Goal: Information Seeking & Learning: Learn about a topic

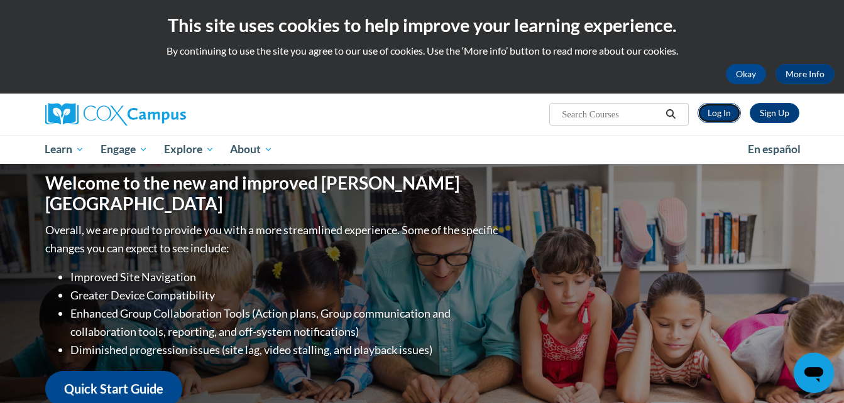
click at [734, 114] on link "Log In" at bounding box center [718, 113] width 43 height 20
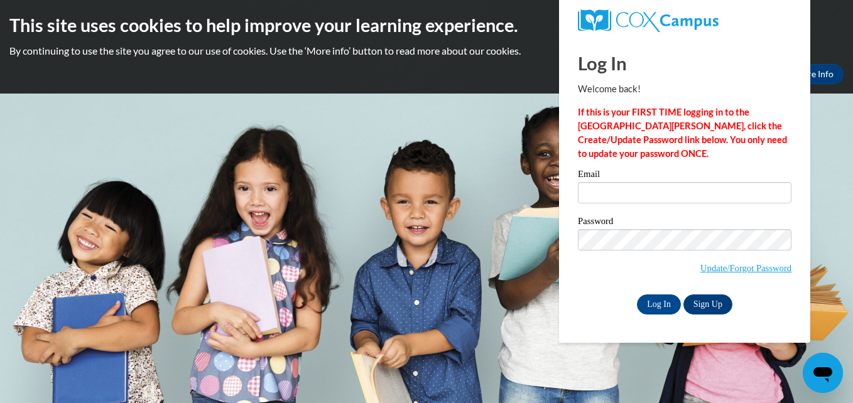
drag, startPoint x: 719, startPoint y: 177, endPoint x: 719, endPoint y: 193, distance: 16.3
click at [719, 193] on div "Email" at bounding box center [685, 191] width 214 height 43
click at [719, 193] on input "Email" at bounding box center [685, 192] width 214 height 21
type input "aerialgiesken@yahoo.com"
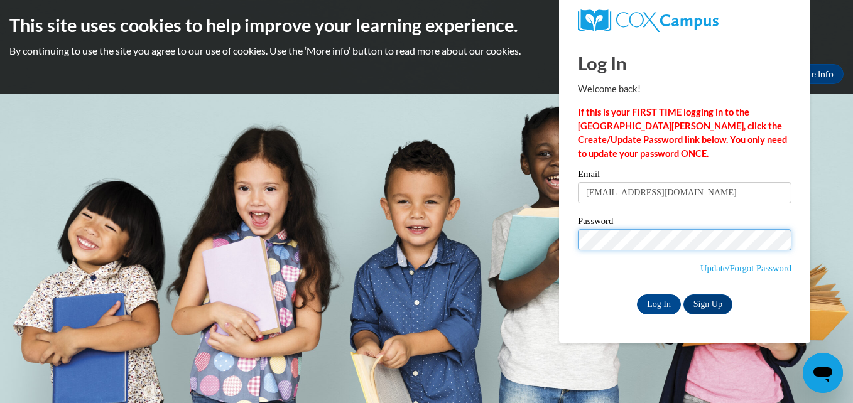
click at [637, 295] on input "Log In" at bounding box center [659, 305] width 44 height 20
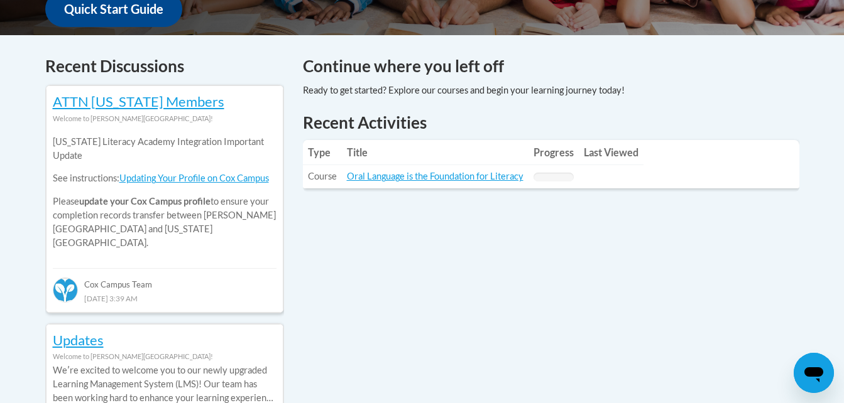
scroll to position [502, 0]
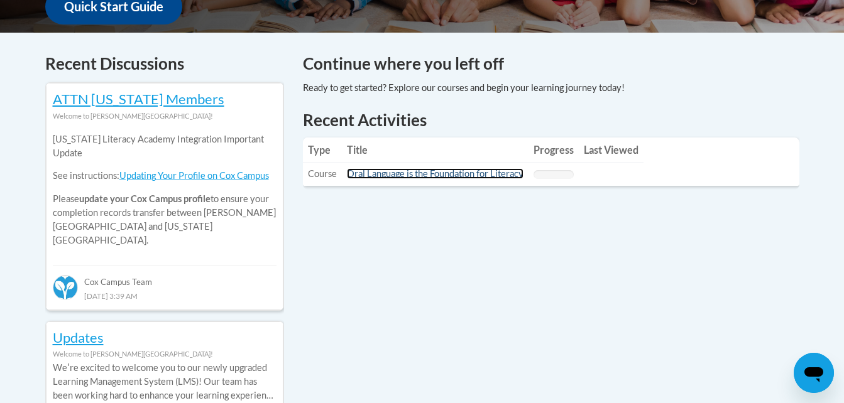
click at [498, 172] on link "Oral Language is the Foundation for Literacy" at bounding box center [435, 173] width 177 height 11
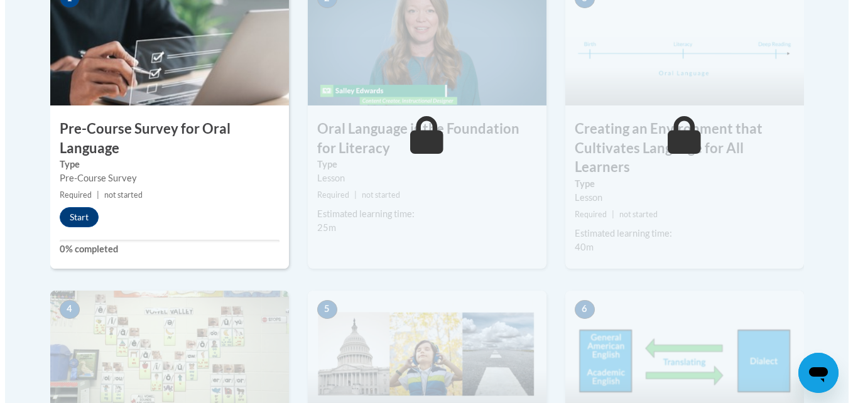
scroll to position [481, 0]
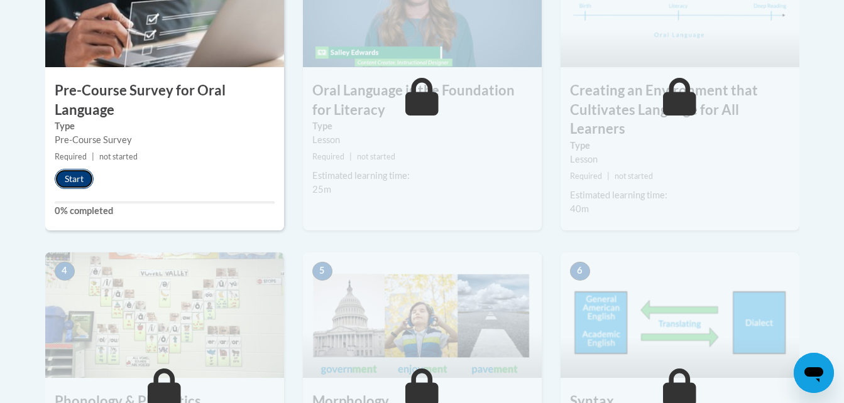
click at [82, 187] on button "Start" at bounding box center [74, 179] width 39 height 20
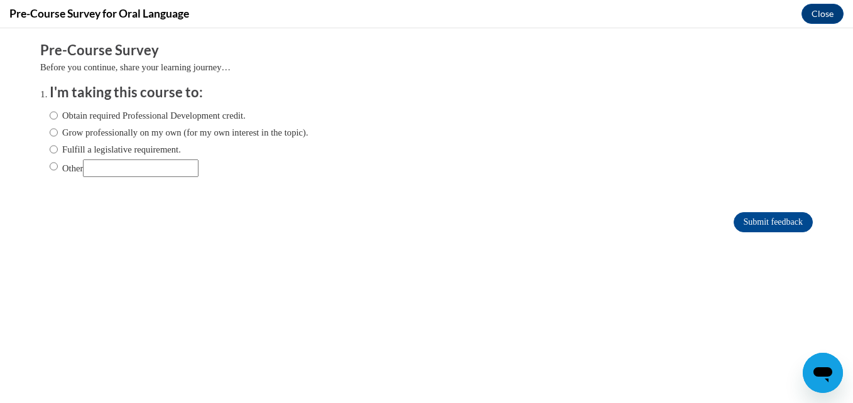
scroll to position [0, 0]
click at [50, 133] on input "Grow professionally on my own (for my own interest in the topic)." at bounding box center [54, 133] width 8 height 14
radio input "true"
click at [758, 223] on input "Submit feedback" at bounding box center [773, 222] width 79 height 20
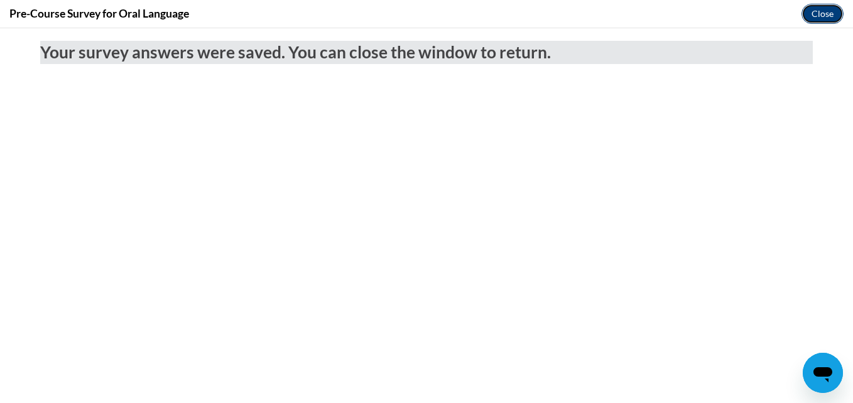
click at [820, 21] on button "Close" at bounding box center [823, 14] width 42 height 20
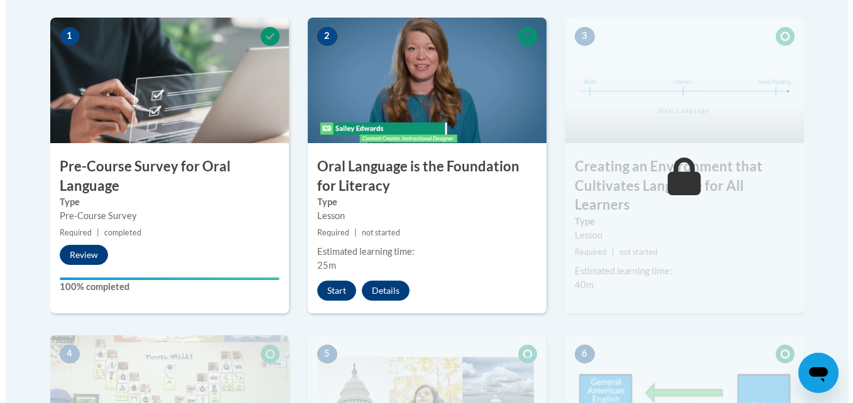
scroll to position [398, 0]
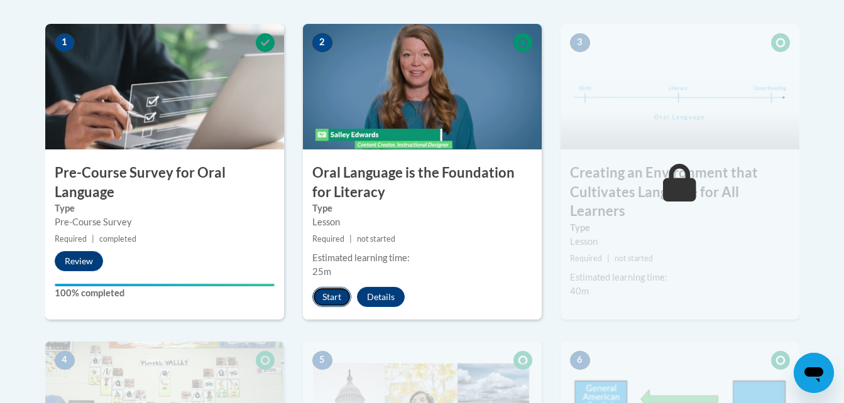
click at [331, 302] on button "Start" at bounding box center [331, 297] width 39 height 20
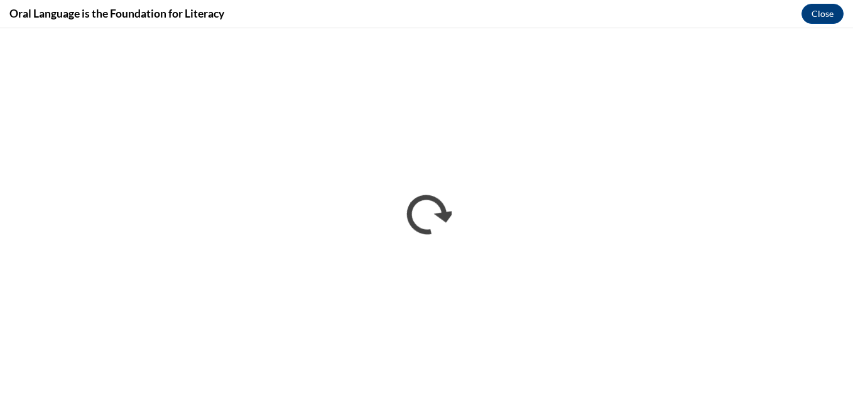
scroll to position [0, 0]
